Goal: Transaction & Acquisition: Purchase product/service

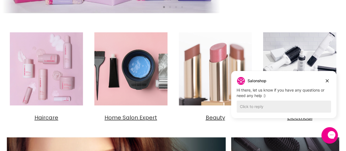
click at [42, 82] on img "Main content" at bounding box center [46, 68] width 79 height 79
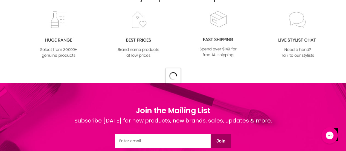
scroll to position [6222, 0]
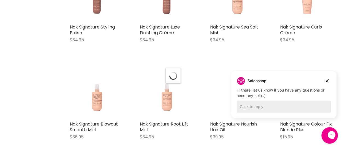
scroll to position [7475, 0]
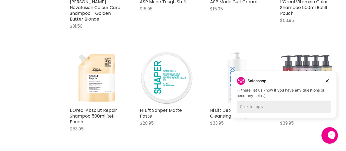
scroll to position [8663, 0]
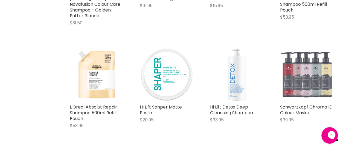
click at [327, 81] on img "Main content" at bounding box center [307, 75] width 54 height 54
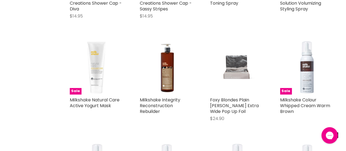
scroll to position [1131, 0]
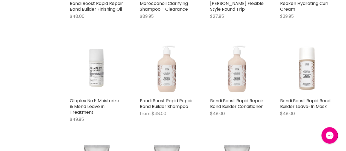
scroll to position [1527, 0]
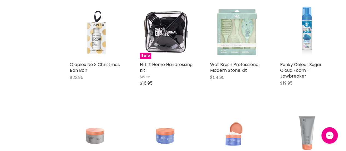
scroll to position [3449, 0]
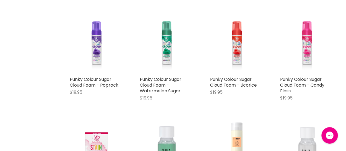
scroll to position [3639, 0]
click at [244, 139] on figure "Main content" at bounding box center [237, 149] width 54 height 54
click at [249, 138] on figure "Main content" at bounding box center [237, 149] width 54 height 54
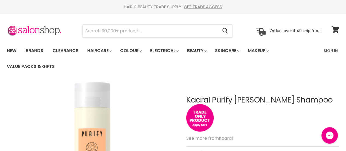
click at [116, 69] on ul "New Brands Clearance Haircare" at bounding box center [161, 59] width 317 height 32
